Goal: Task Accomplishment & Management: Use online tool/utility

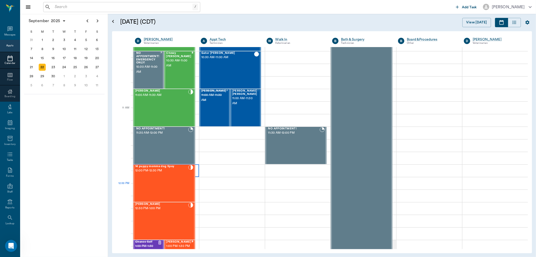
scroll to position [167, 0]
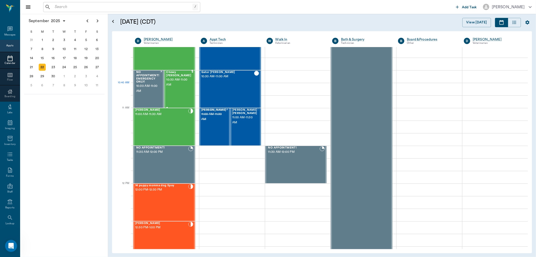
click at [175, 83] on span "10:30 AM - 11:00 AM" at bounding box center [178, 82] width 25 height 10
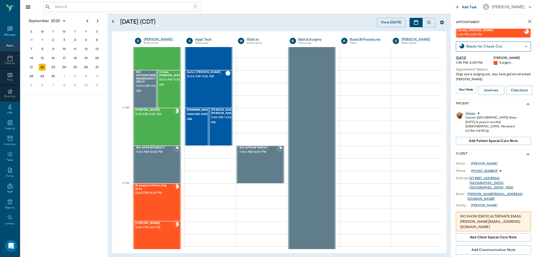
click at [472, 113] on div "Chewy" at bounding box center [470, 113] width 10 height 4
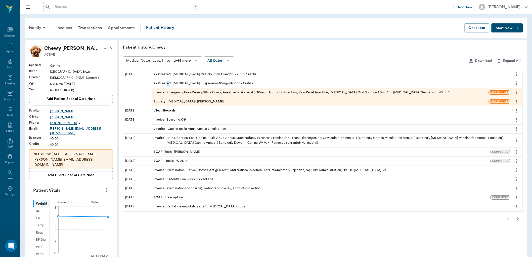
click at [168, 82] on span "Rx Created :" at bounding box center [163, 83] width 19 height 5
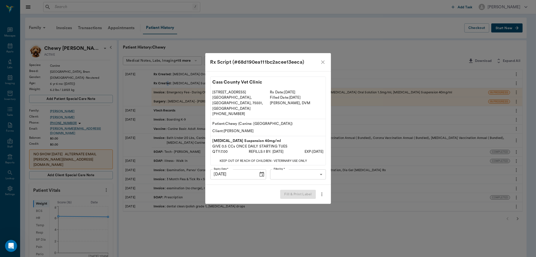
click at [324, 65] on icon "close" at bounding box center [323, 62] width 6 height 6
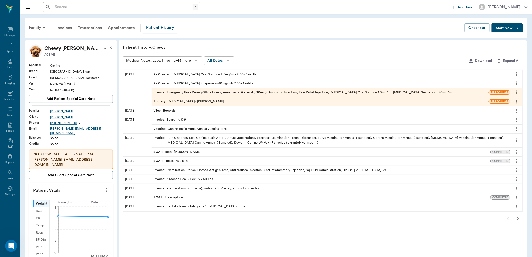
click at [205, 82] on div "Rx Created : [MEDICAL_DATA] Suspension 40mg/ml - 7.00 - 1 refills" at bounding box center [204, 83] width 100 height 5
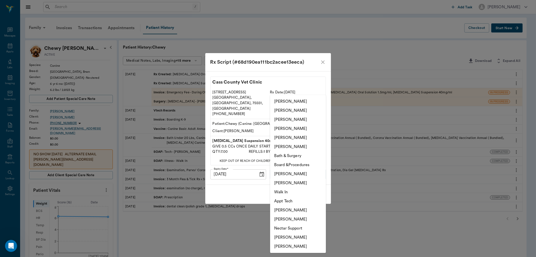
click at [287, 170] on body "/ ​ Add Task [PERSON_NAME] Nectar Messages Appts Labs Imaging Inventory Tasks F…" at bounding box center [268, 209] width 536 height 418
click at [290, 174] on li "[PERSON_NAME]" at bounding box center [298, 173] width 56 height 9
type input "63ec2ede52e12b0ba117d0d7"
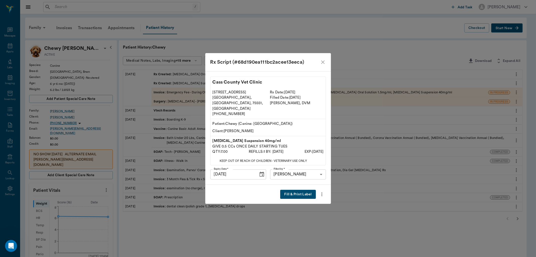
click at [297, 189] on button "Fill & Print Label" at bounding box center [297, 193] width 35 height 9
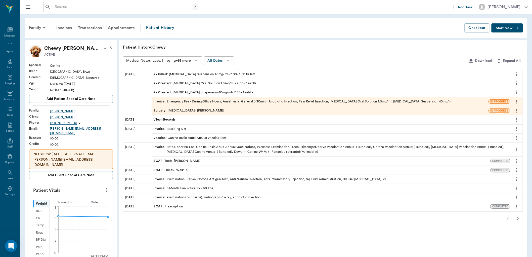
click at [179, 84] on div "Rx Created : [MEDICAL_DATA] Oral Solution 1.5mg/ml - 2.00 - 1 refills" at bounding box center [205, 83] width 103 height 5
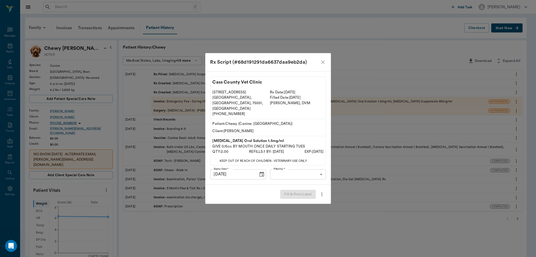
click at [282, 170] on body "/ ​ Add Task [PERSON_NAME] Nectar Messages Appts Labs Imaging Inventory Tasks F…" at bounding box center [268, 209] width 536 height 418
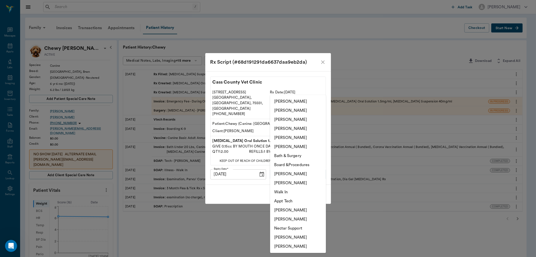
click at [282, 174] on li "[PERSON_NAME]" at bounding box center [298, 173] width 56 height 9
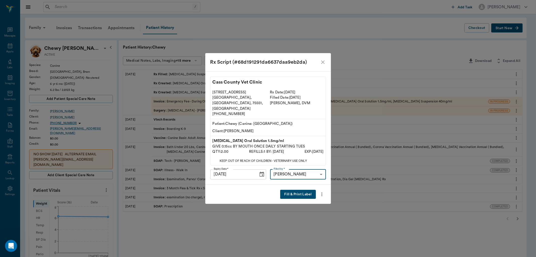
type input "63ec2ede52e12b0ba117d0d7"
click at [293, 189] on button "Fill & Print Label" at bounding box center [297, 193] width 35 height 9
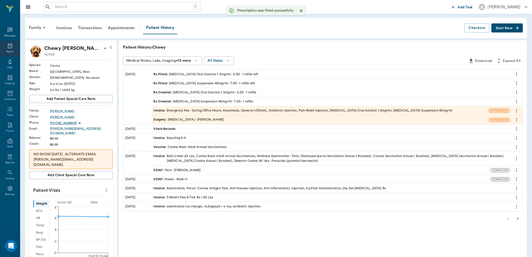
click at [10, 47] on icon at bounding box center [10, 46] width 6 height 6
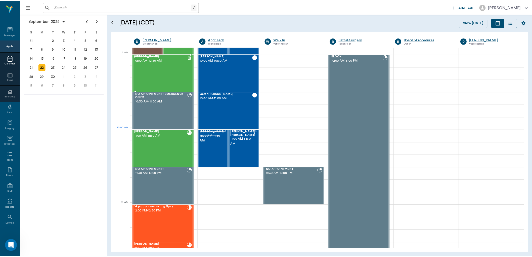
scroll to position [62, 0]
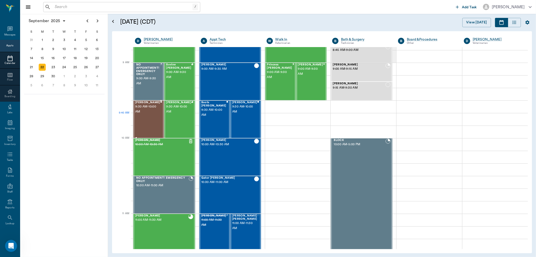
click at [152, 124] on div "[PERSON_NAME] 9:30 AM - 10:00 AM" at bounding box center [147, 119] width 25 height 37
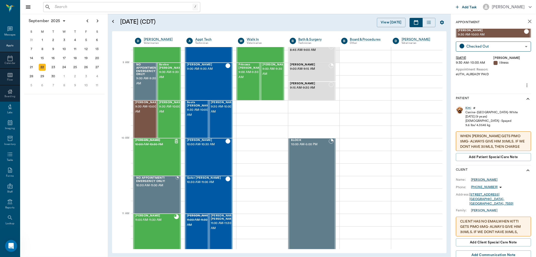
click at [478, 180] on div "[PERSON_NAME]" at bounding box center [484, 179] width 27 height 5
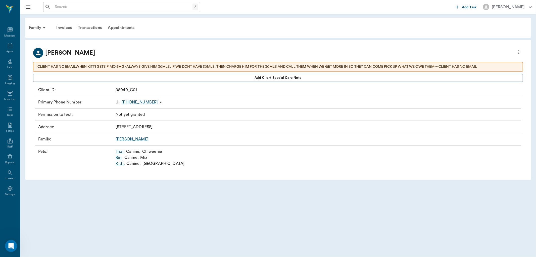
click at [117, 163] on link "Kitti ," at bounding box center [120, 163] width 9 height 6
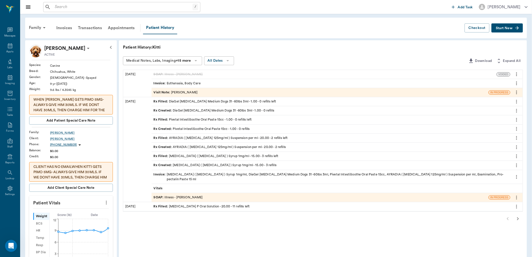
click at [181, 82] on div "Invoice : Euthanasia, Body Care" at bounding box center [177, 83] width 47 height 5
